Goal: Task Accomplishment & Management: Use online tool/utility

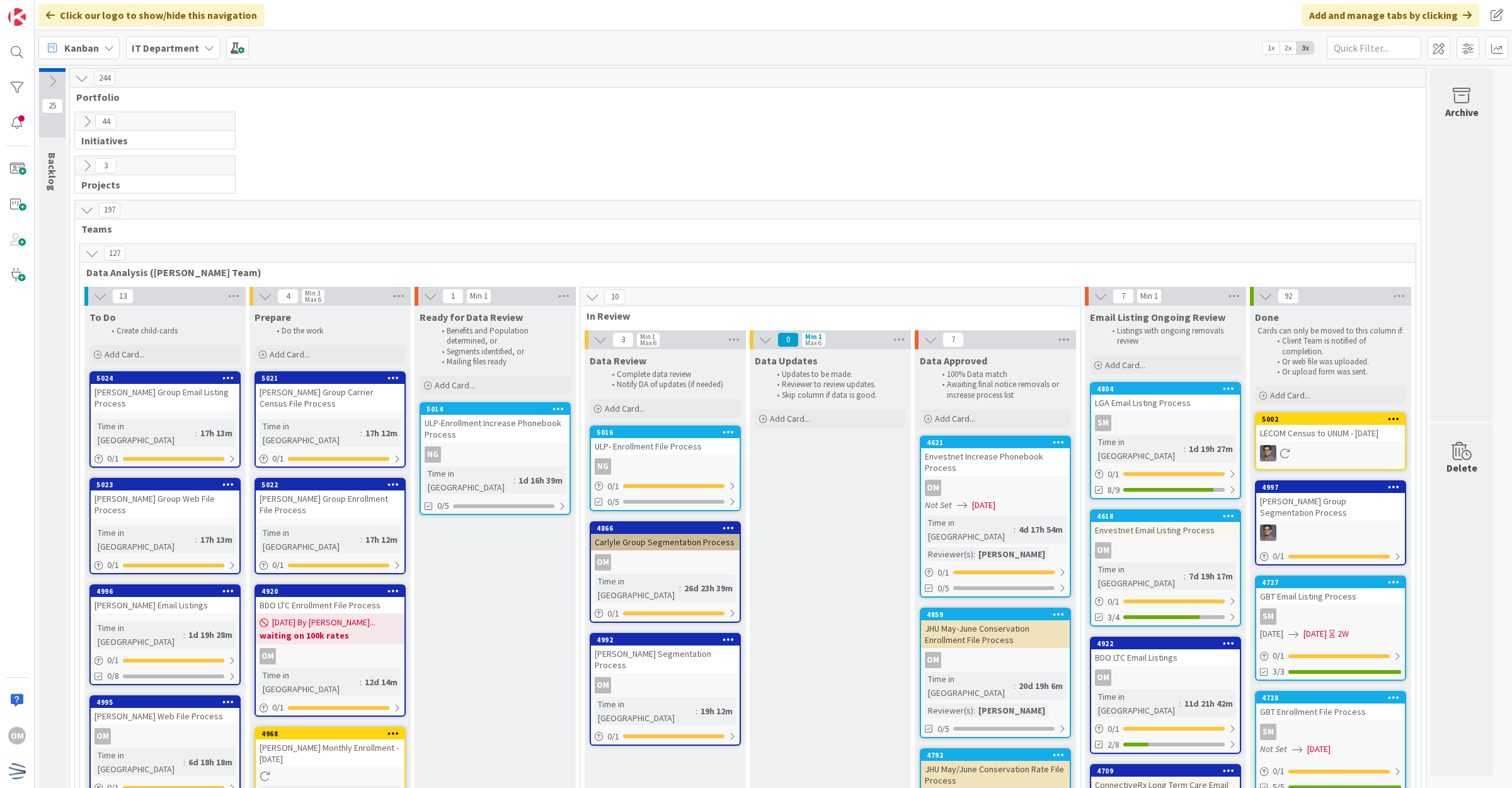
click at [647, 451] on div "ULP- Enrollment File Process" at bounding box center [665, 447] width 149 height 16
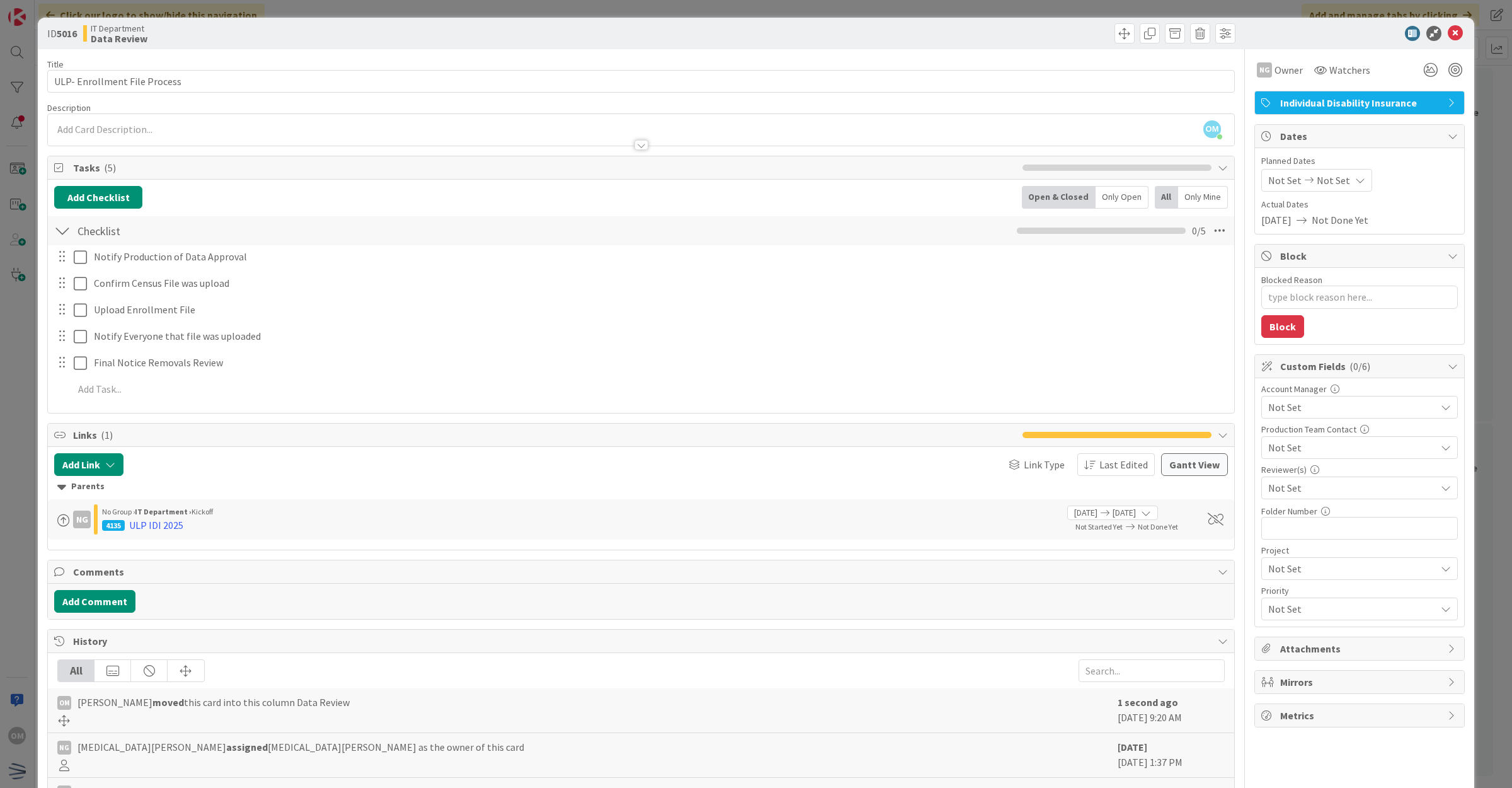
click at [1302, 489] on span "Not Set" at bounding box center [1353, 488] width 168 height 15
click at [1309, 546] on span "[PERSON_NAME]" at bounding box center [1317, 539] width 75 height 19
type textarea "x"
click at [1448, 36] on icon at bounding box center [1455, 33] width 15 height 15
